Goal: Information Seeking & Learning: Learn about a topic

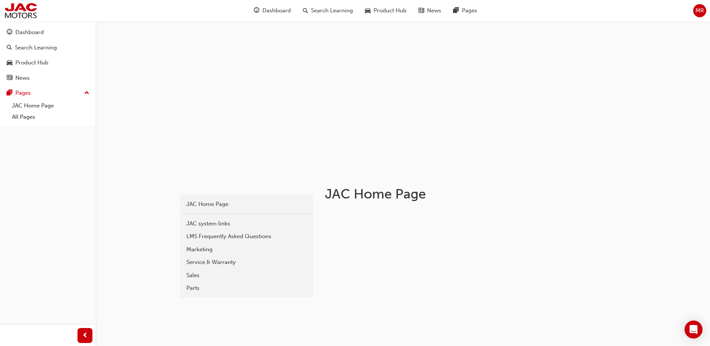
click at [214, 259] on div "Service & Warranty" at bounding box center [246, 262] width 120 height 9
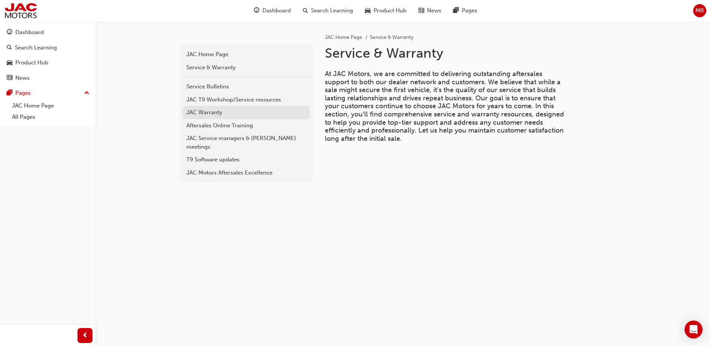
click at [209, 110] on div "JAC Warranty" at bounding box center [246, 112] width 120 height 9
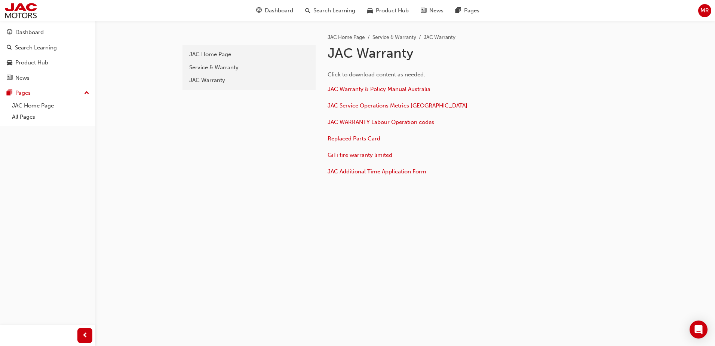
click at [359, 108] on span "JAC Service Operations Metrics [GEOGRAPHIC_DATA]" at bounding box center [398, 105] width 140 height 7
click at [345, 91] on span "JAC Warranty & Policy Manual Australia" at bounding box center [379, 89] width 103 height 7
click at [44, 52] on link "Search Learning" at bounding box center [47, 48] width 89 height 14
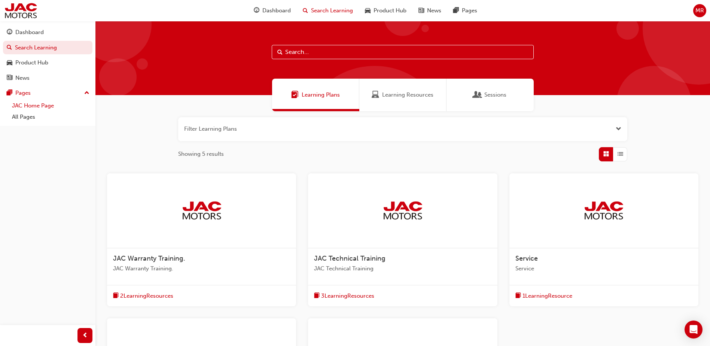
click at [35, 105] on link "JAC Home Page" at bounding box center [50, 106] width 83 height 12
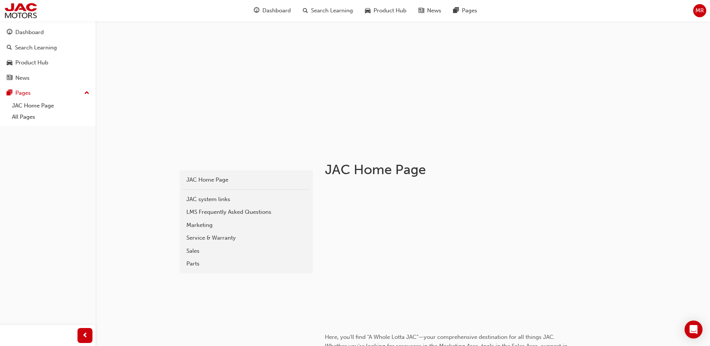
scroll to position [37, 0]
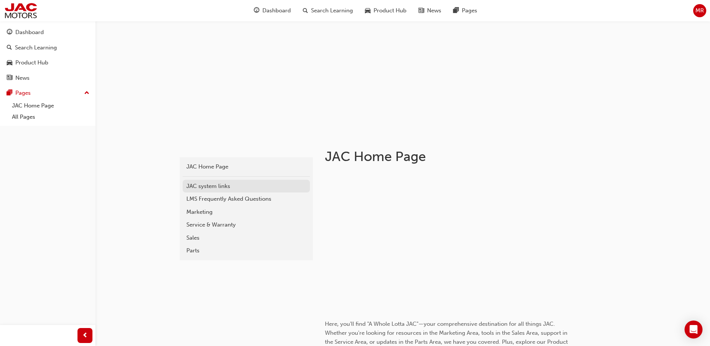
click at [209, 186] on div "JAC system links" at bounding box center [246, 186] width 120 height 9
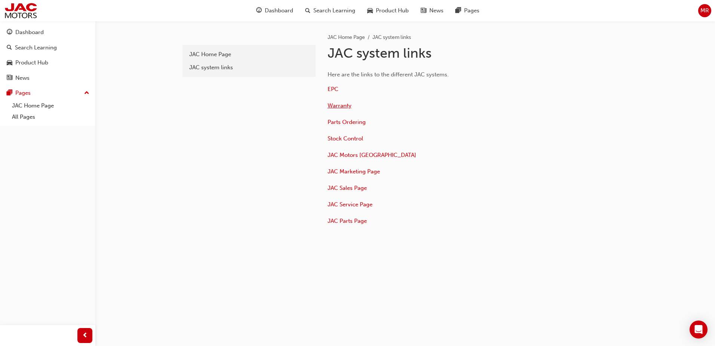
click at [343, 105] on span "Warranty" at bounding box center [340, 105] width 24 height 7
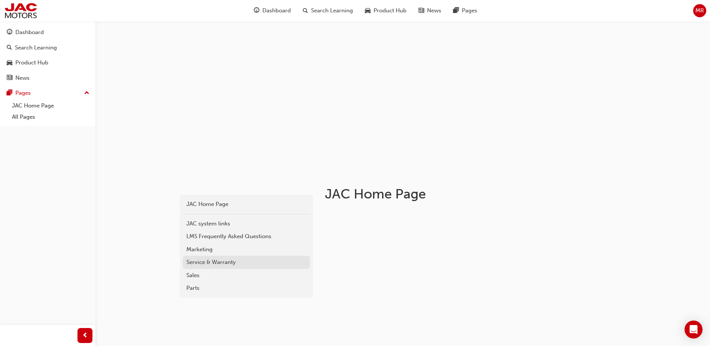
click at [222, 262] on div "Service & Warranty" at bounding box center [246, 262] width 120 height 9
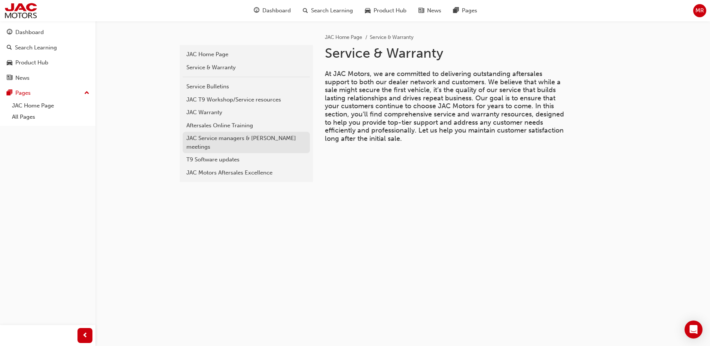
click at [212, 137] on div "JAC Service managers & [PERSON_NAME] meetings" at bounding box center [246, 142] width 120 height 17
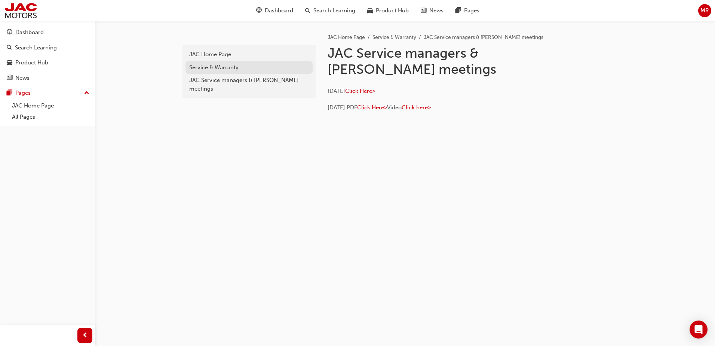
click at [213, 65] on div "Service & Warranty" at bounding box center [249, 67] width 120 height 9
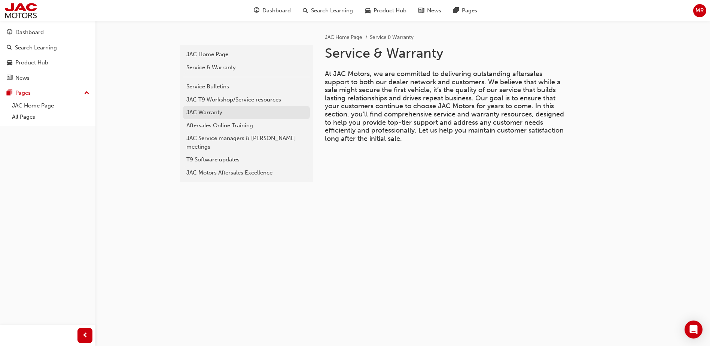
click at [203, 111] on div "JAC Warranty" at bounding box center [246, 112] width 120 height 9
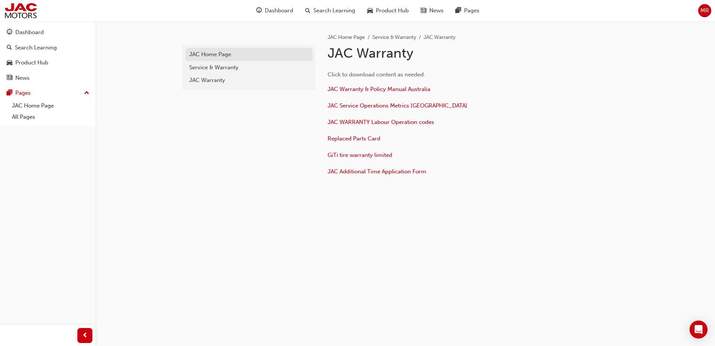
click at [201, 51] on div "JAC Home Page" at bounding box center [249, 54] width 120 height 9
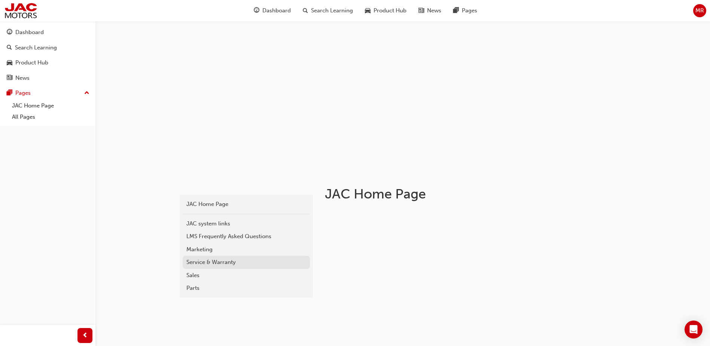
click at [208, 263] on div "Service & Warranty" at bounding box center [246, 262] width 120 height 9
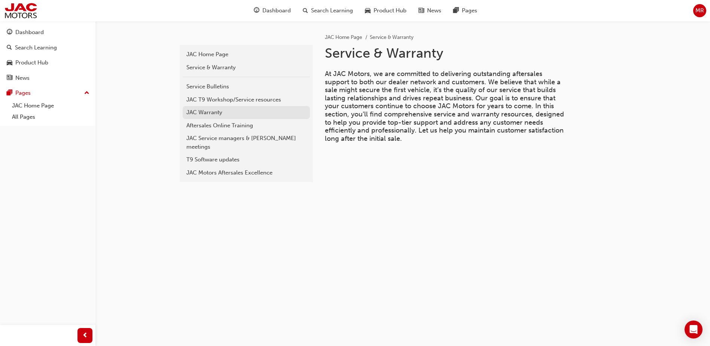
click at [203, 110] on div "JAC Warranty" at bounding box center [246, 112] width 120 height 9
